Goal: Complete application form

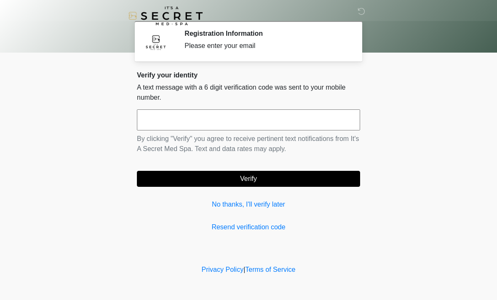
click at [336, 115] on input "text" at bounding box center [248, 119] width 223 height 21
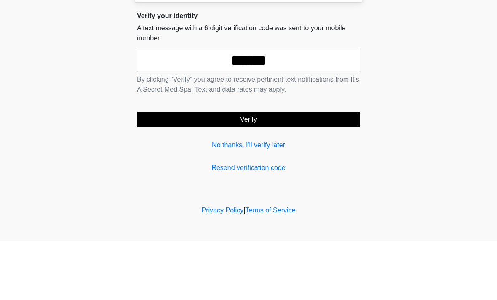
click at [245, 109] on input "******" at bounding box center [248, 119] width 223 height 21
type input "*"
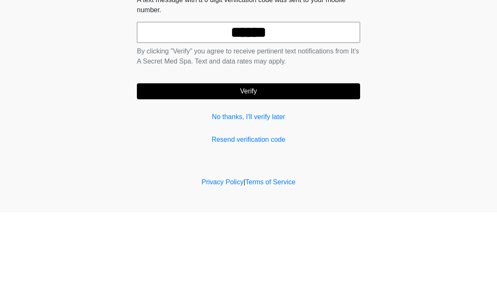
type input "******"
click at [193, 171] on button "Verify" at bounding box center [248, 179] width 223 height 16
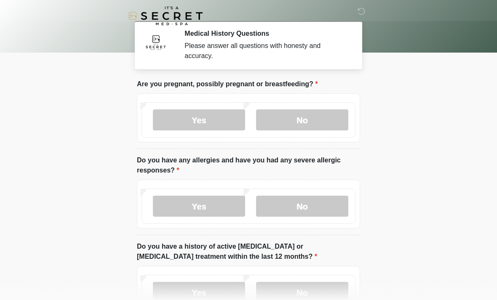
click at [298, 115] on label "No" at bounding box center [302, 119] width 92 height 21
click at [331, 197] on label "No" at bounding box center [302, 206] width 92 height 21
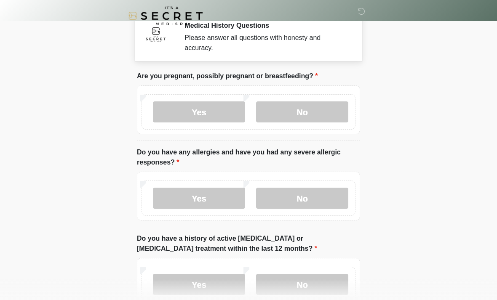
scroll to position [101, 0]
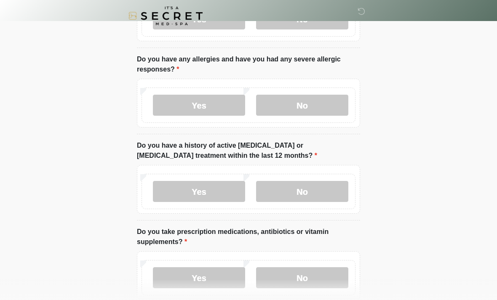
click at [328, 187] on label "No" at bounding box center [302, 191] width 92 height 21
click at [312, 279] on label "No" at bounding box center [302, 277] width 92 height 21
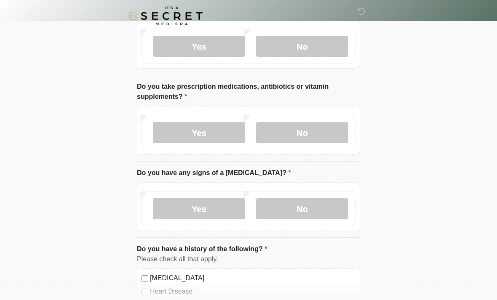
scroll to position [326, 0]
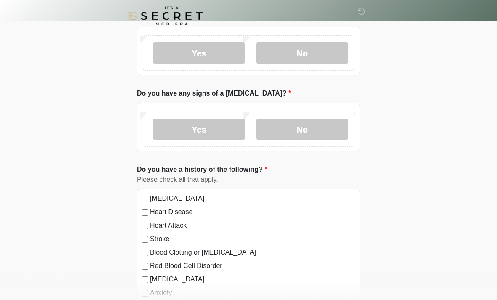
click at [329, 129] on label "No" at bounding box center [302, 129] width 92 height 21
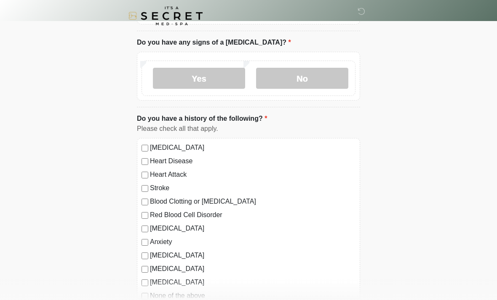
scroll to position [509, 0]
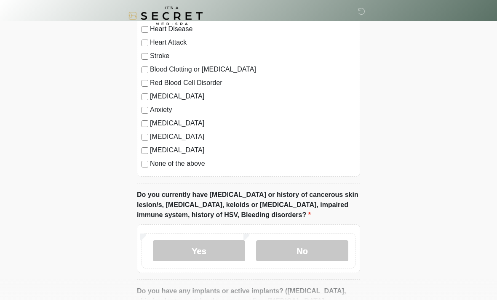
click at [286, 167] on label "None of the above" at bounding box center [252, 164] width 205 height 10
click at [336, 251] on label "No" at bounding box center [302, 250] width 92 height 21
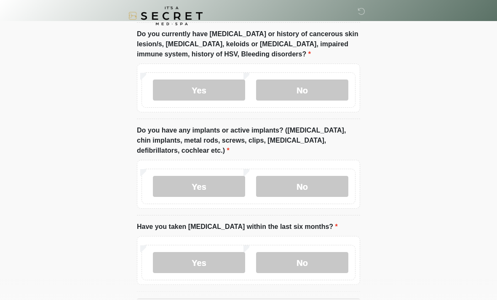
scroll to position [677, 0]
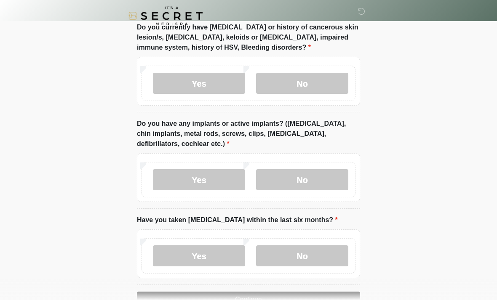
click at [324, 181] on label "No" at bounding box center [302, 179] width 92 height 21
click at [317, 259] on label "No" at bounding box center [302, 255] width 92 height 21
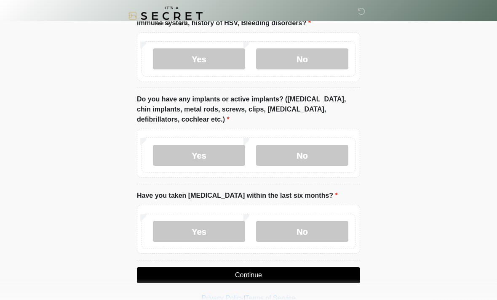
click at [314, 269] on button "Continue" at bounding box center [248, 275] width 223 height 16
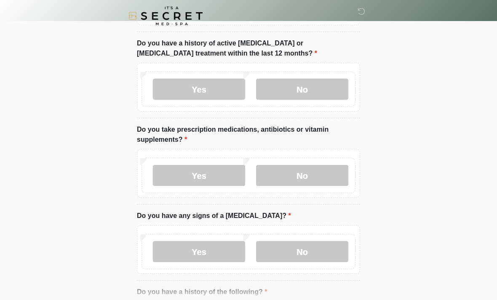
scroll to position [0, 0]
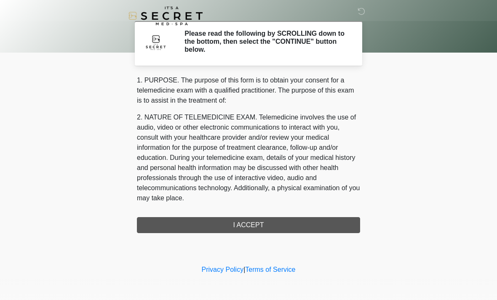
click at [336, 228] on div "1. PURPOSE. The purpose of this form is to obtain your consent for a telemedici…" at bounding box center [248, 154] width 223 height 158
click at [327, 226] on div "1. PURPOSE. The purpose of this form is to obtain your consent for a telemedici…" at bounding box center [248, 154] width 223 height 158
click at [296, 230] on div "1. PURPOSE. The purpose of this form is to obtain your consent for a telemedici…" at bounding box center [248, 154] width 223 height 158
click at [292, 224] on div "1. PURPOSE. The purpose of this form is to obtain your consent for a telemedici…" at bounding box center [248, 154] width 223 height 158
click at [254, 220] on div "1. PURPOSE. The purpose of this form is to obtain your consent for a telemedici…" at bounding box center [248, 154] width 223 height 158
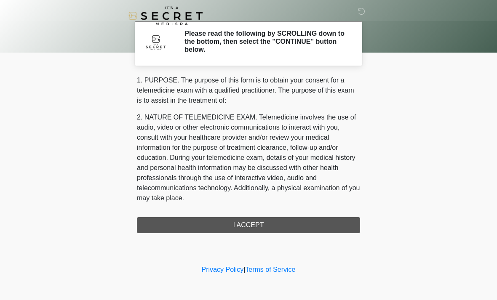
click at [256, 221] on div "1. PURPOSE. The purpose of this form is to obtain your consent for a telemedici…" at bounding box center [248, 154] width 223 height 158
click at [280, 267] on link "Terms of Service" at bounding box center [270, 269] width 50 height 7
click at [309, 228] on div "1. PURPOSE. The purpose of this form is to obtain your consent for a telemedici…" at bounding box center [248, 154] width 223 height 158
click at [219, 273] on link "Privacy Policy" at bounding box center [223, 269] width 42 height 7
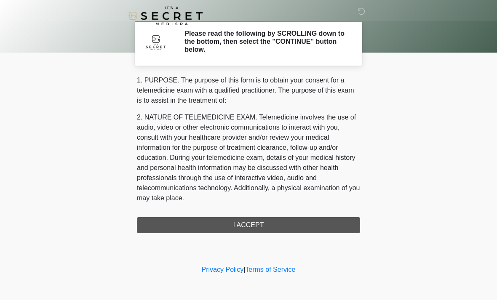
click at [298, 226] on div "1. PURPOSE. The purpose of this form is to obtain your consent for a telemedici…" at bounding box center [248, 154] width 223 height 158
click at [321, 222] on div "1. PURPOSE. The purpose of this form is to obtain your consent for a telemedici…" at bounding box center [248, 154] width 223 height 158
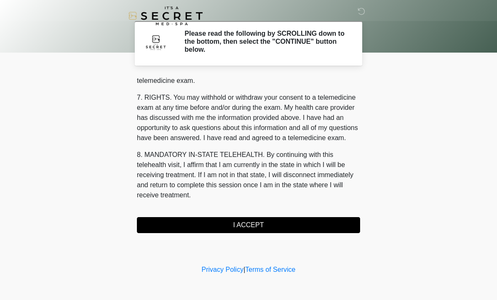
scroll to position [357, 0]
click at [302, 228] on button "I ACCEPT" at bounding box center [248, 225] width 223 height 16
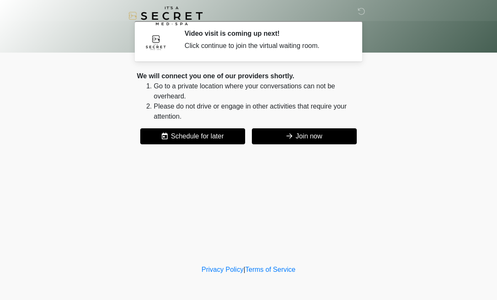
click at [351, 139] on button "Join now" at bounding box center [304, 136] width 105 height 16
